Goal: Information Seeking & Learning: Check status

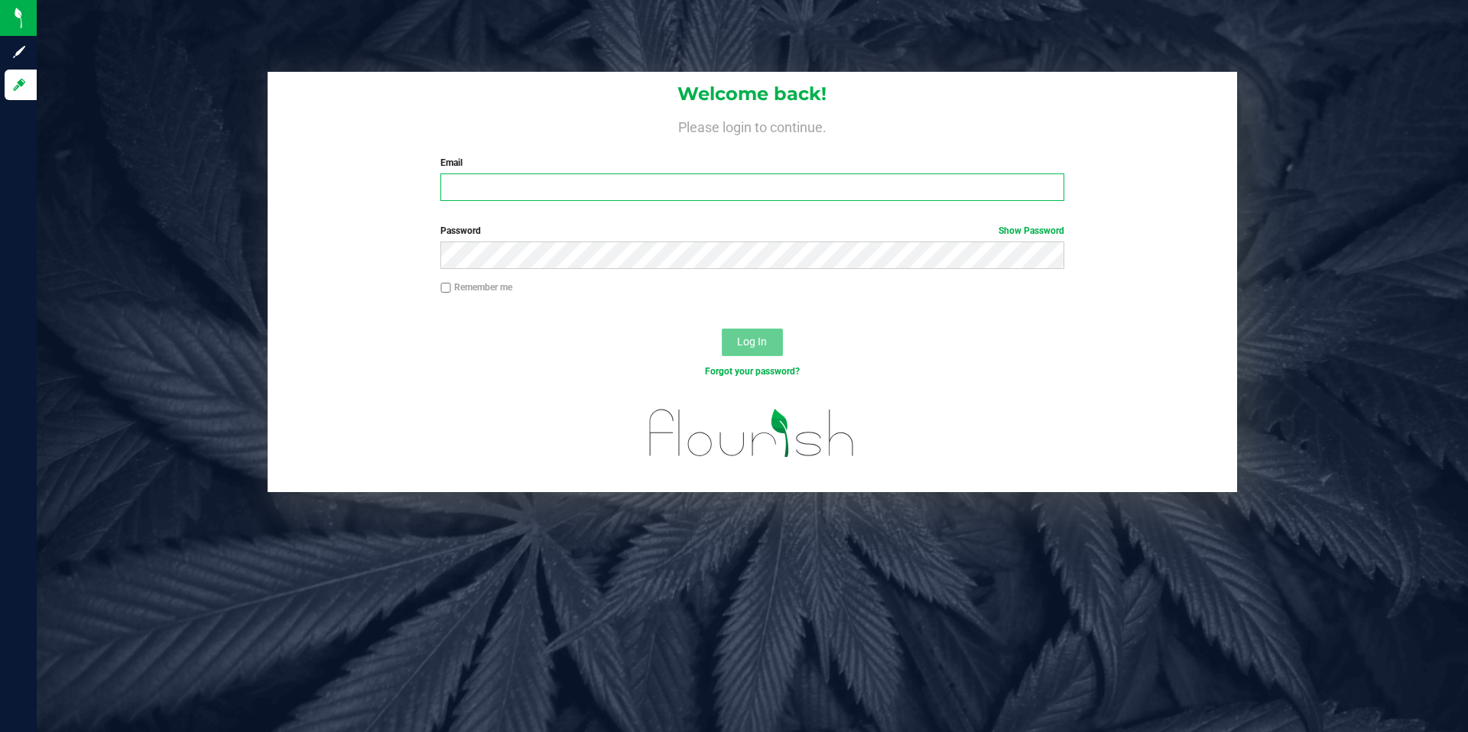
type input "rwhite@slatercenter.com"
click at [742, 346] on span "Log In" at bounding box center [752, 342] width 30 height 12
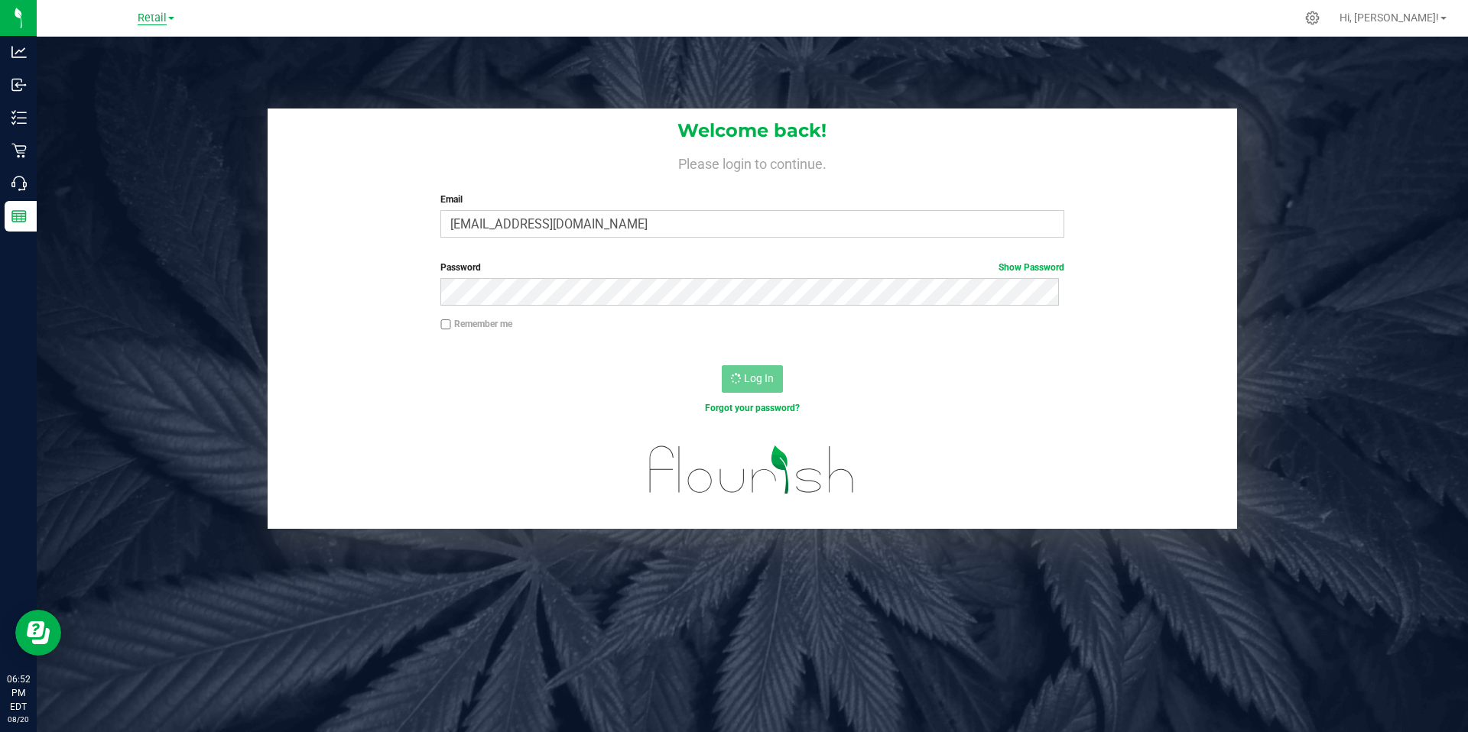
click at [145, 20] on span "Retail" at bounding box center [152, 18] width 29 height 14
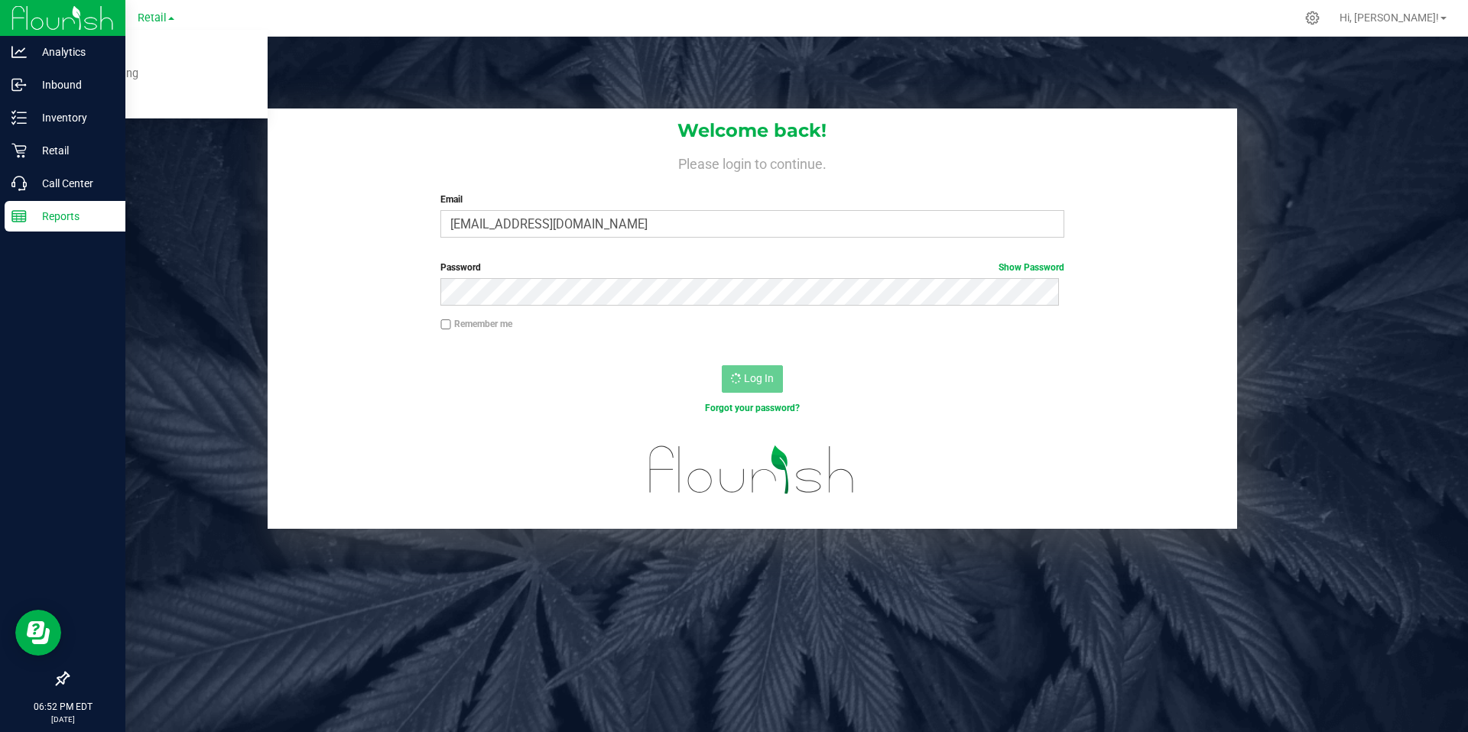
click at [11, 216] on icon at bounding box center [18, 216] width 15 height 15
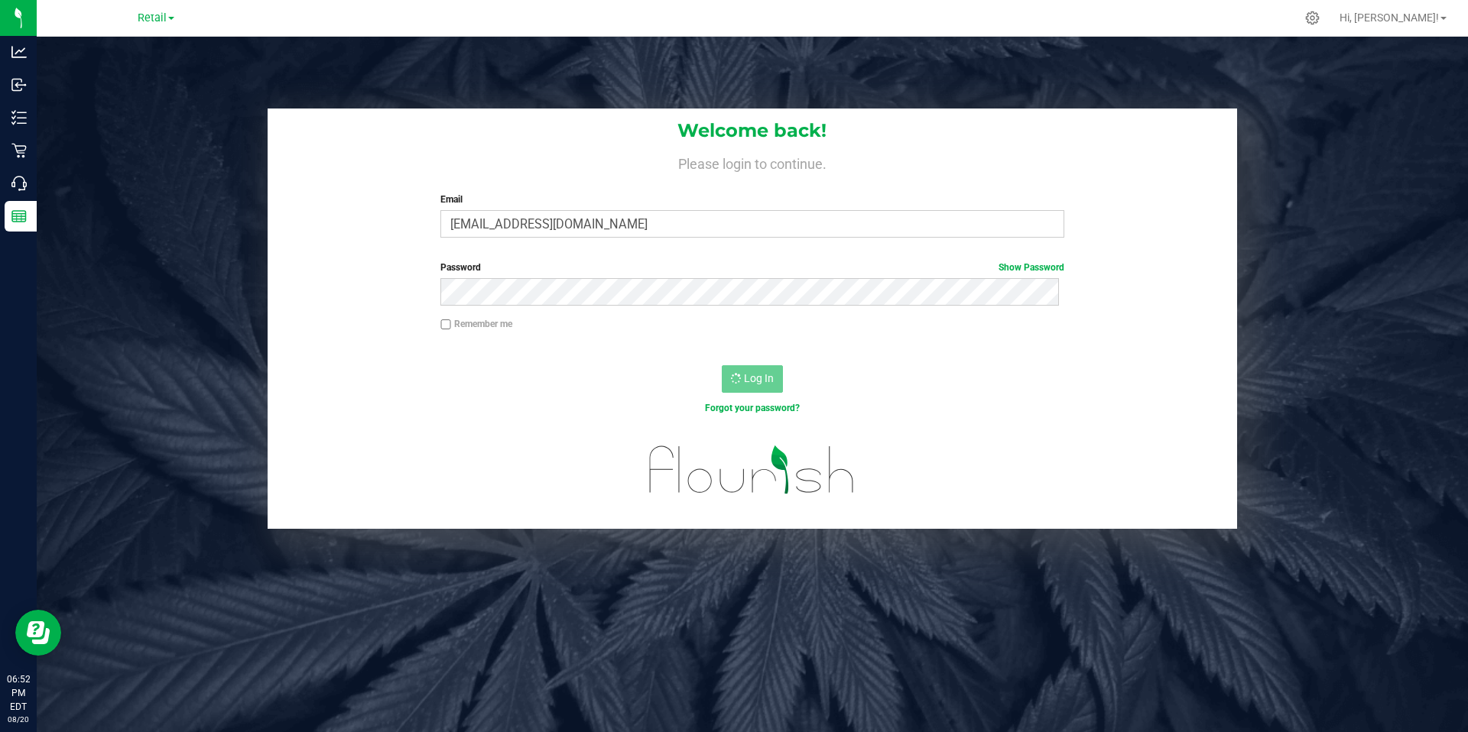
click at [279, 238] on div "Welcome back! Please login to continue. Email rwhite@slatercenter.com Required …" at bounding box center [752, 179] width 969 height 141
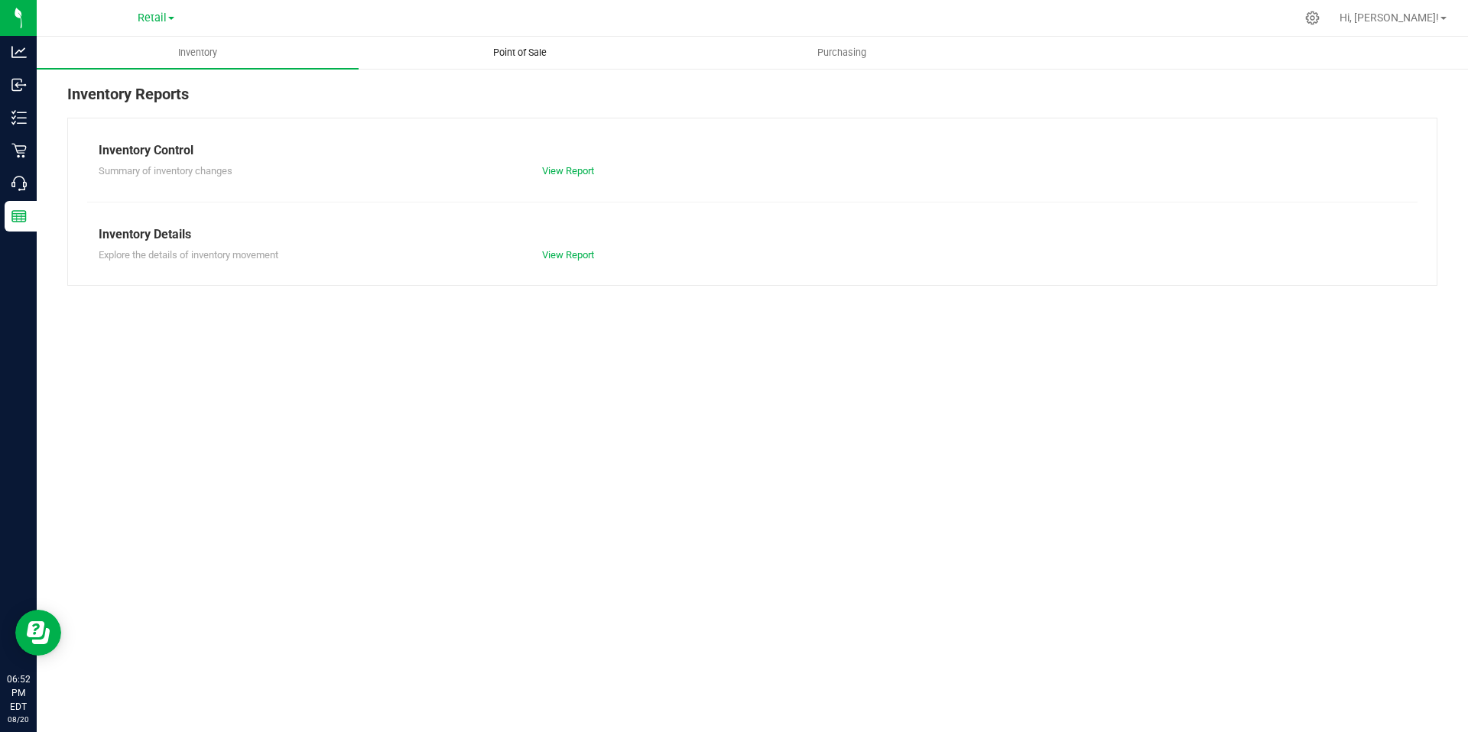
click at [510, 54] on span "Point of Sale" at bounding box center [519, 53] width 95 height 14
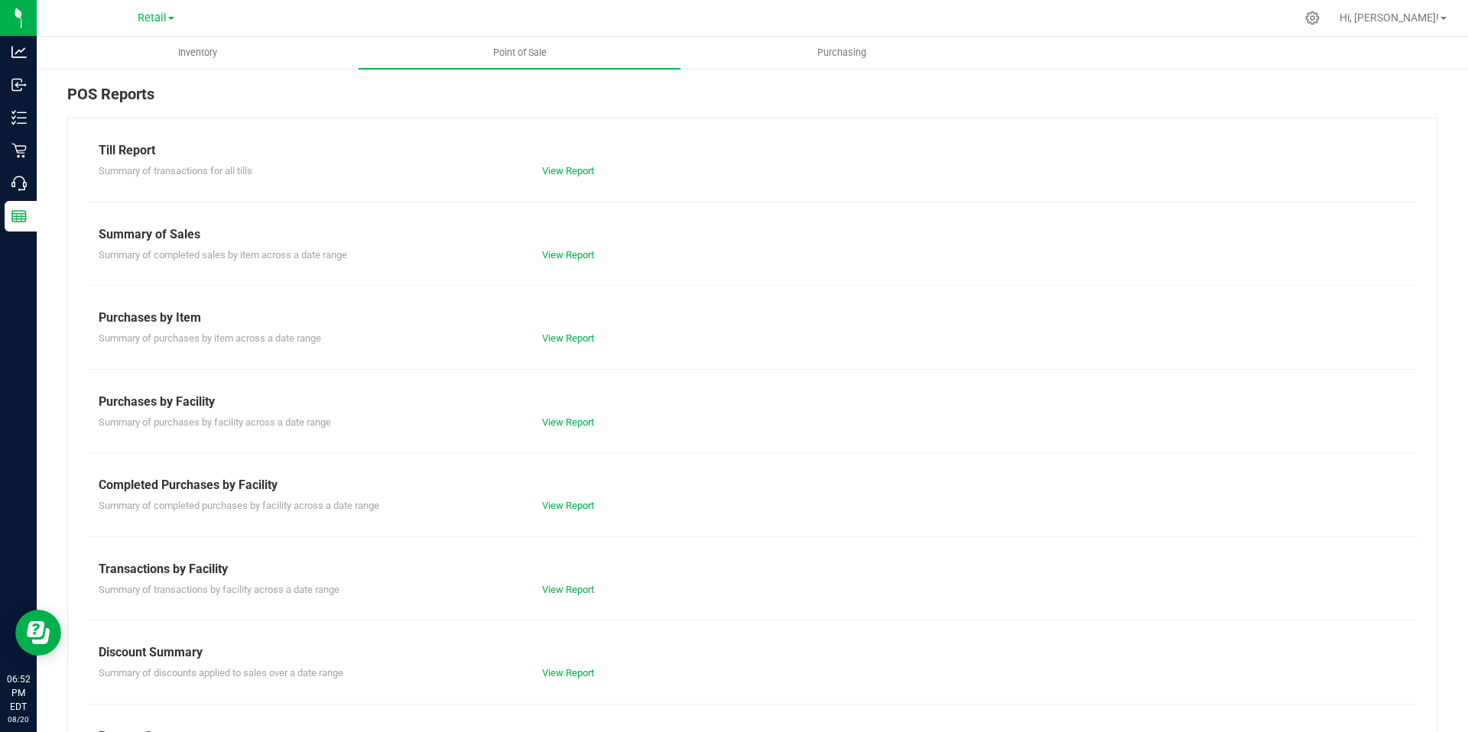
click at [580, 164] on div "View Report" at bounding box center [751, 171] width 443 height 15
click at [577, 168] on link "View Report" at bounding box center [568, 170] width 52 height 11
